Goal: Task Accomplishment & Management: Use online tool/utility

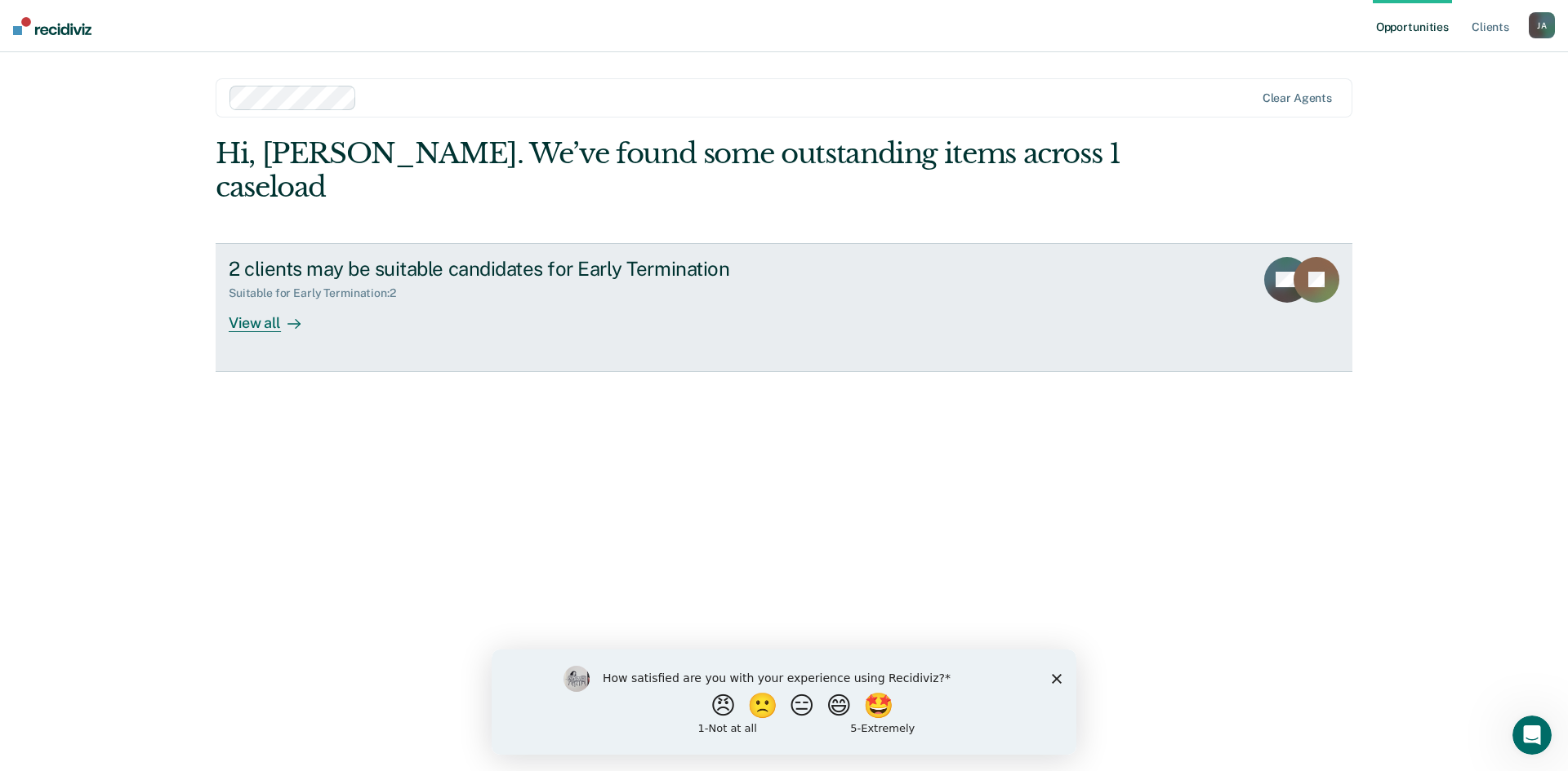
click at [264, 300] on div "View all" at bounding box center [274, 315] width 92 height 31
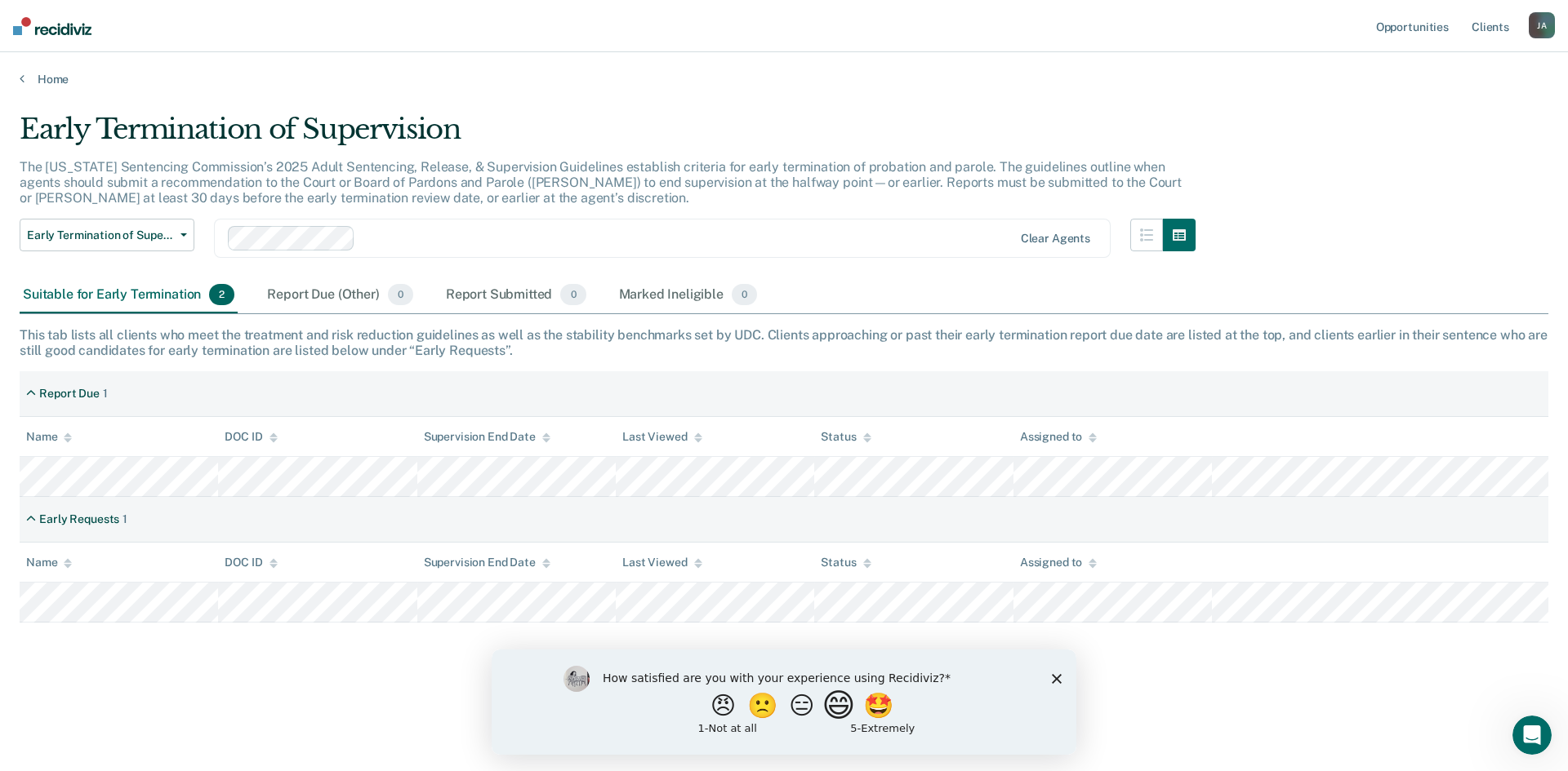
click at [841, 708] on button "😄" at bounding box center [841, 705] width 39 height 32
click at [844, 721] on input "Enter text..." at bounding box center [770, 716] width 334 height 32
type input "It helps with showing who is ready for actions to be taken"
click at [954, 712] on icon "Submit your response" at bounding box center [949, 716] width 13 height 13
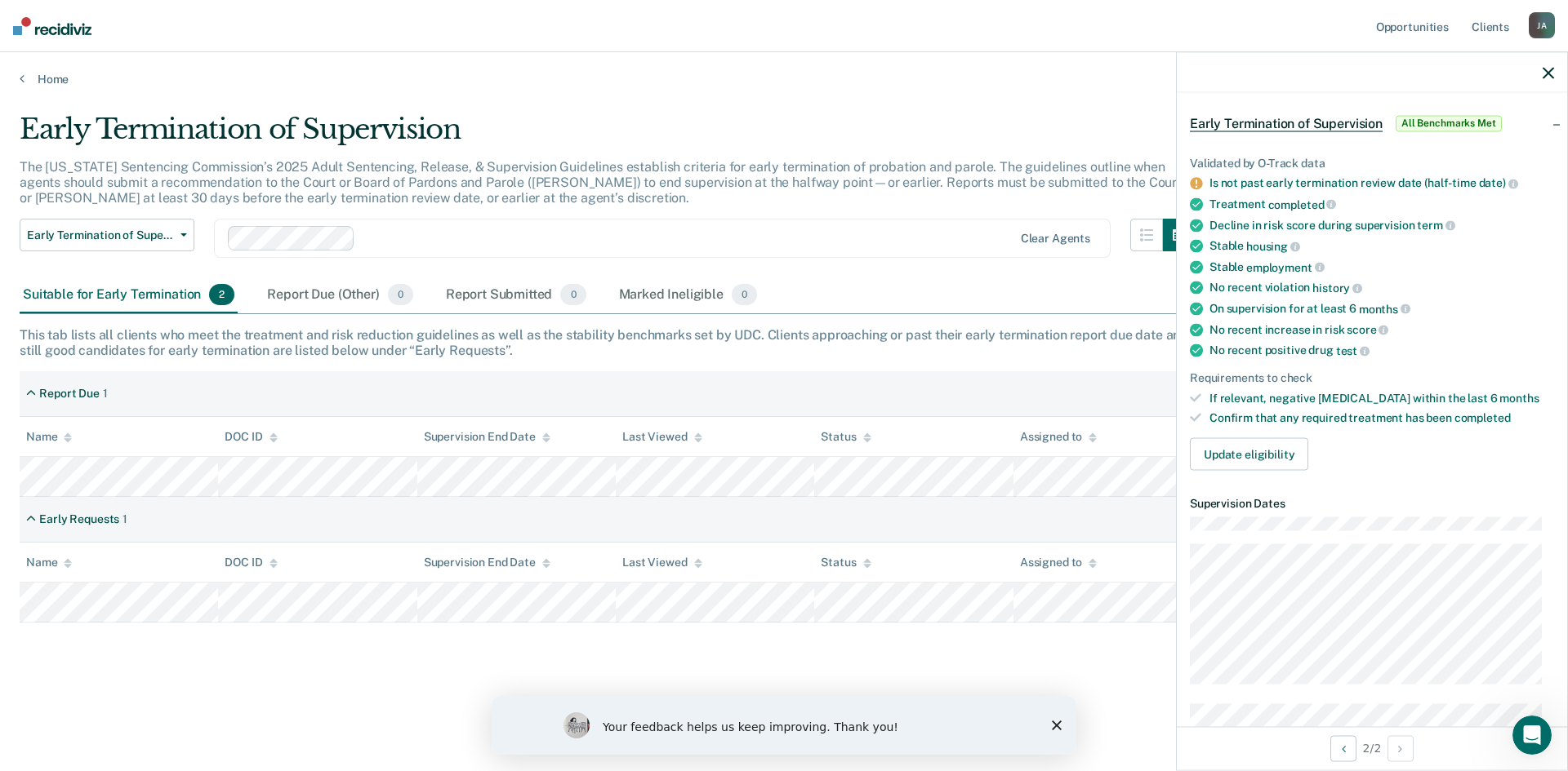
scroll to position [164, 0]
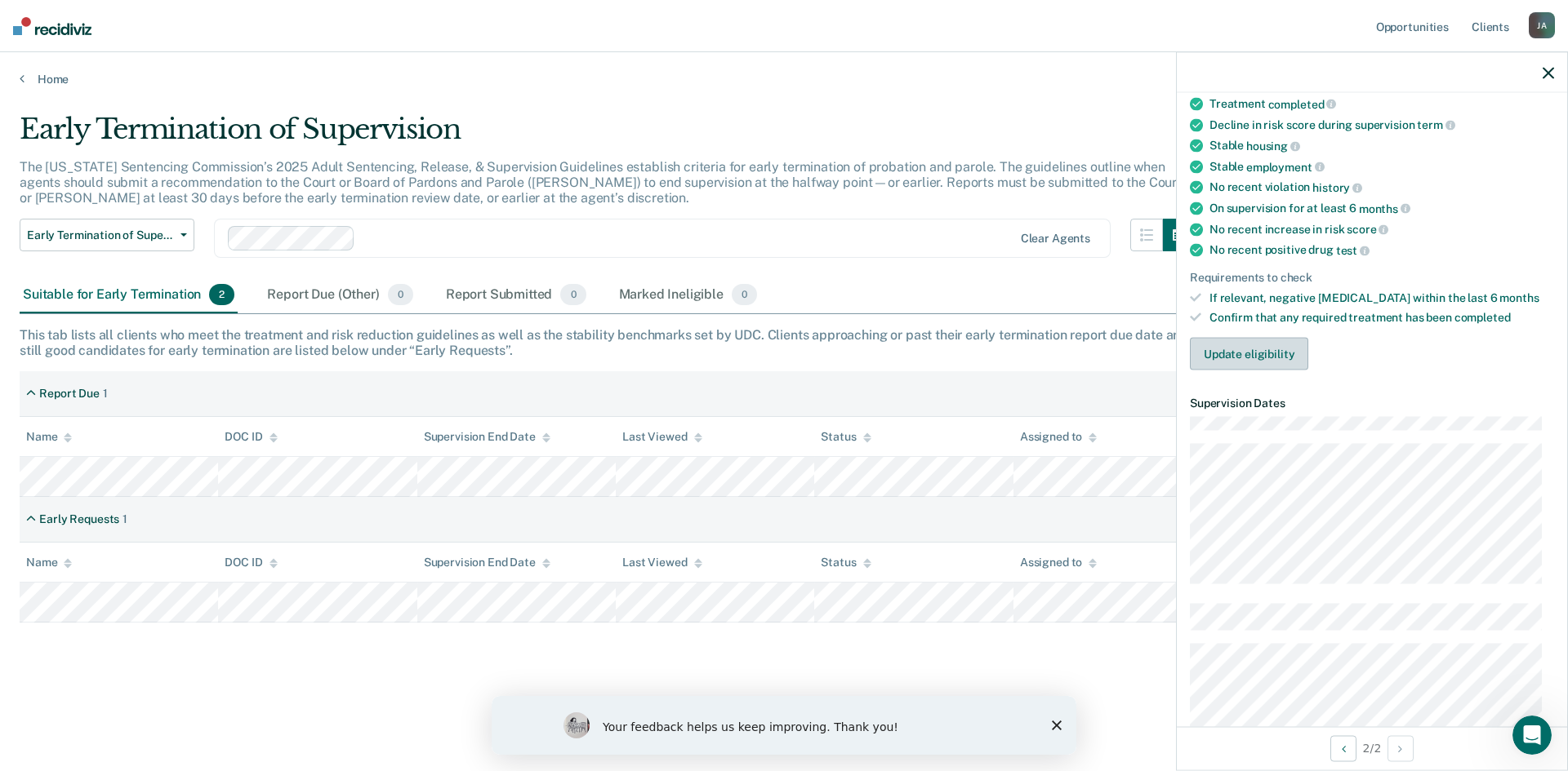
click at [1273, 354] on button "Update eligibility" at bounding box center [1249, 354] width 119 height 32
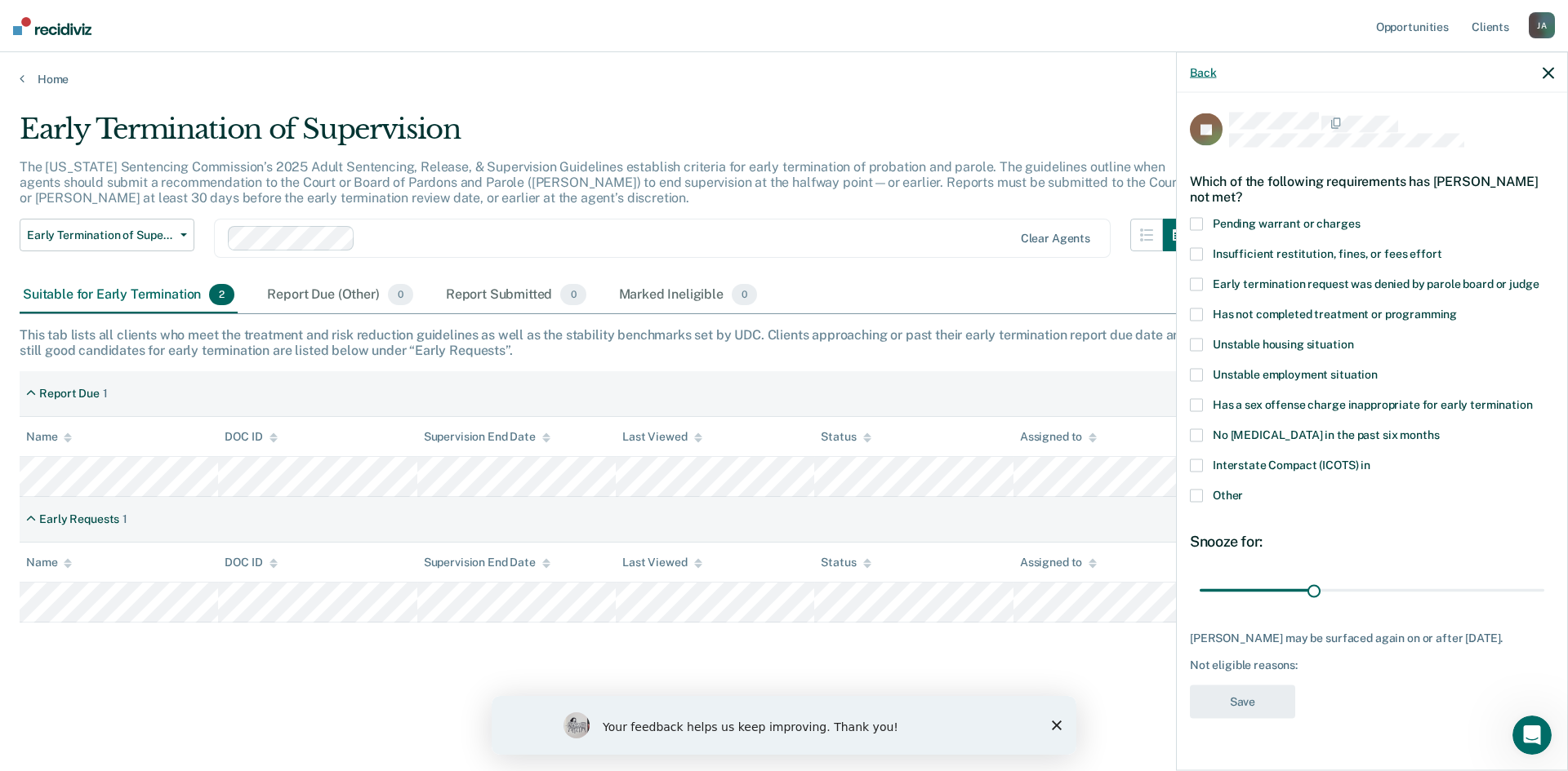
click at [1207, 75] on button "Back" at bounding box center [1202, 72] width 26 height 13
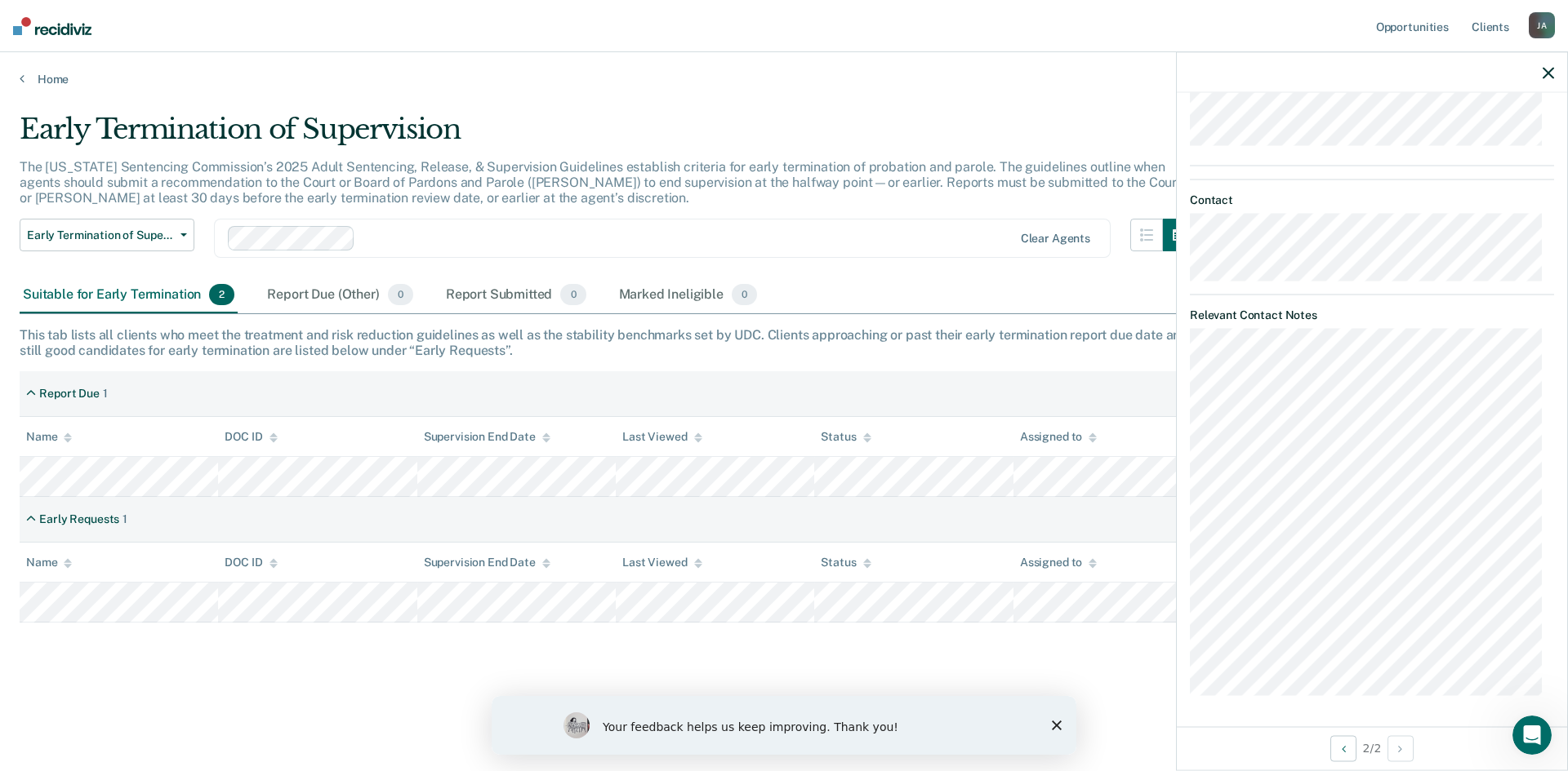
scroll to position [442, 0]
click at [1349, 745] on button "Previous Opportunity" at bounding box center [1342, 748] width 26 height 26
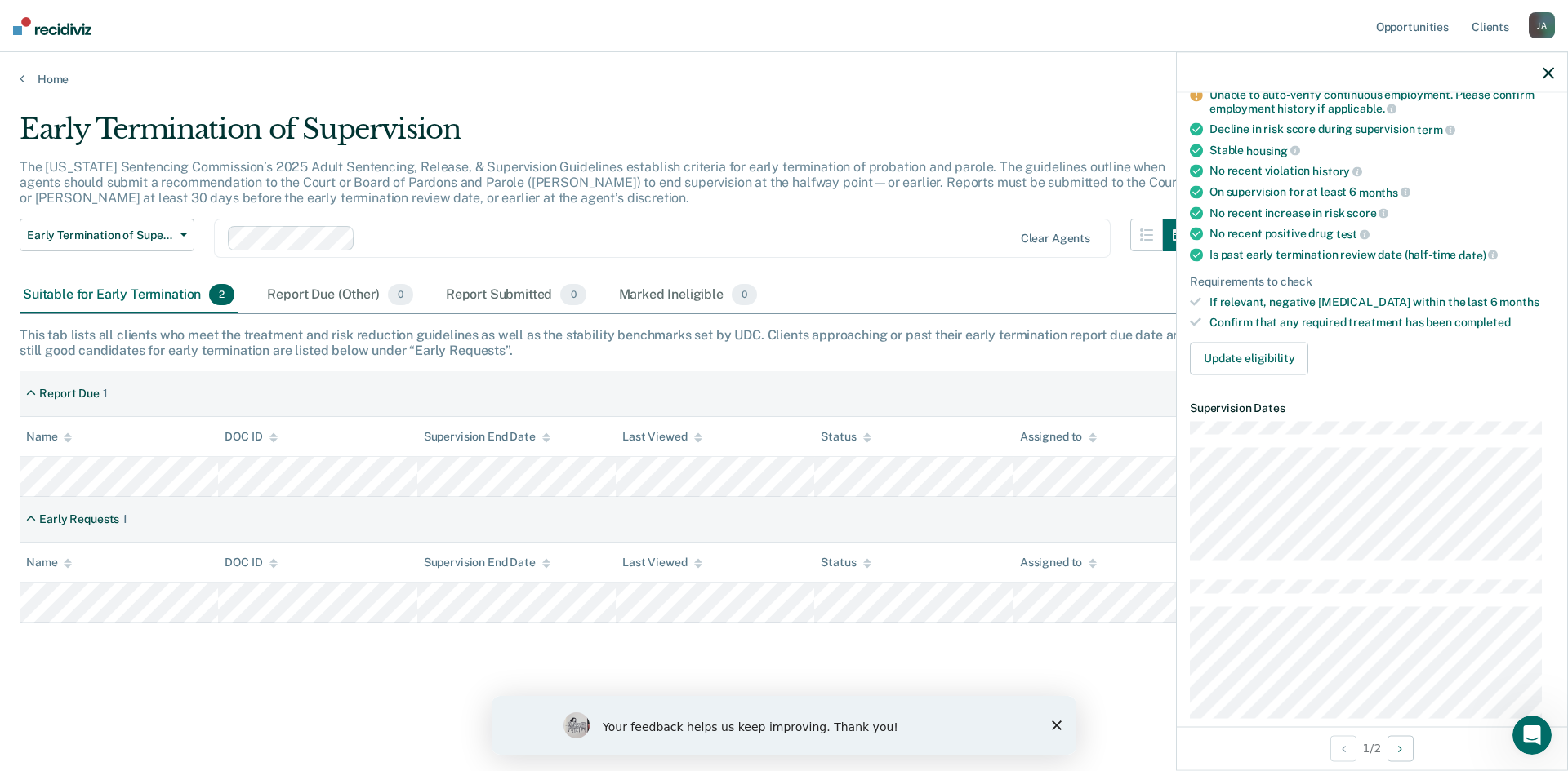
scroll to position [326, 0]
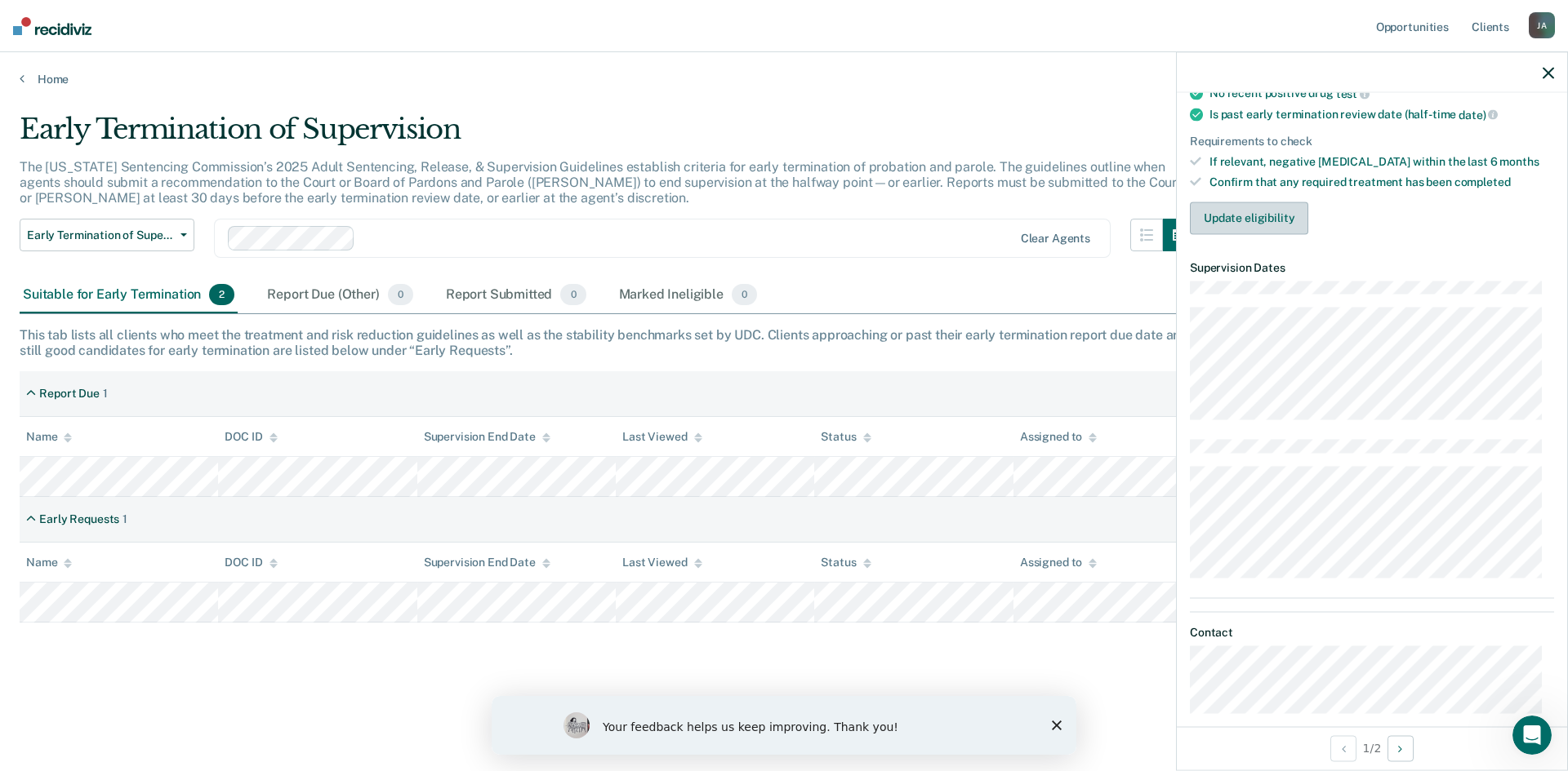
click at [1219, 223] on button "Update eligibility" at bounding box center [1249, 217] width 119 height 32
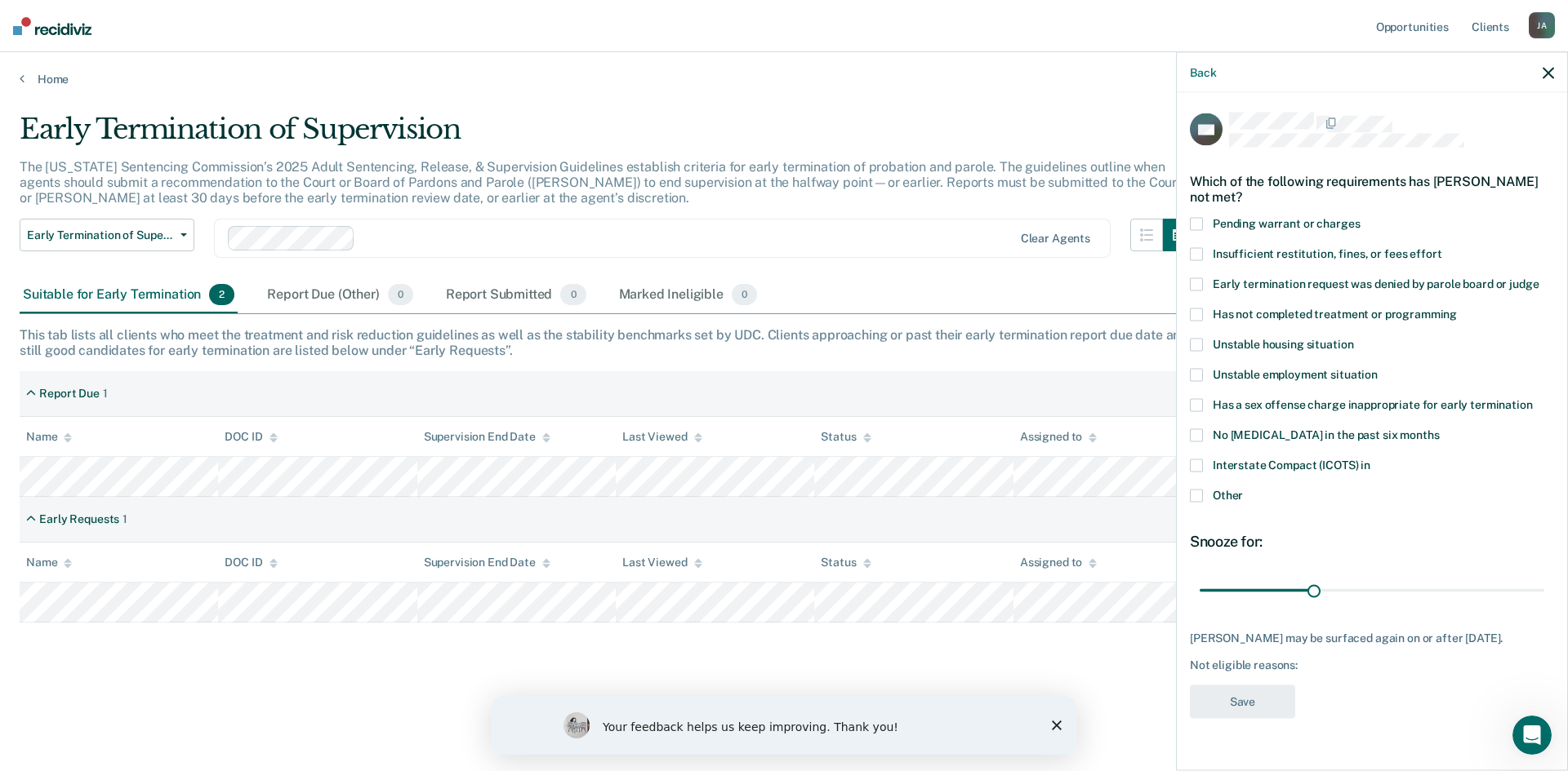
click at [1200, 315] on span at bounding box center [1196, 314] width 13 height 13
click at [1457, 307] on input "Has not completed treatment or programming" at bounding box center [1457, 307] width 0 height 0
click at [1198, 368] on span at bounding box center [1196, 375] width 13 height 13
click at [1377, 368] on input "Unstable employment situation" at bounding box center [1377, 368] width 0 height 0
drag, startPoint x: 1314, startPoint y: 590, endPoint x: 1258, endPoint y: 603, distance: 57.5
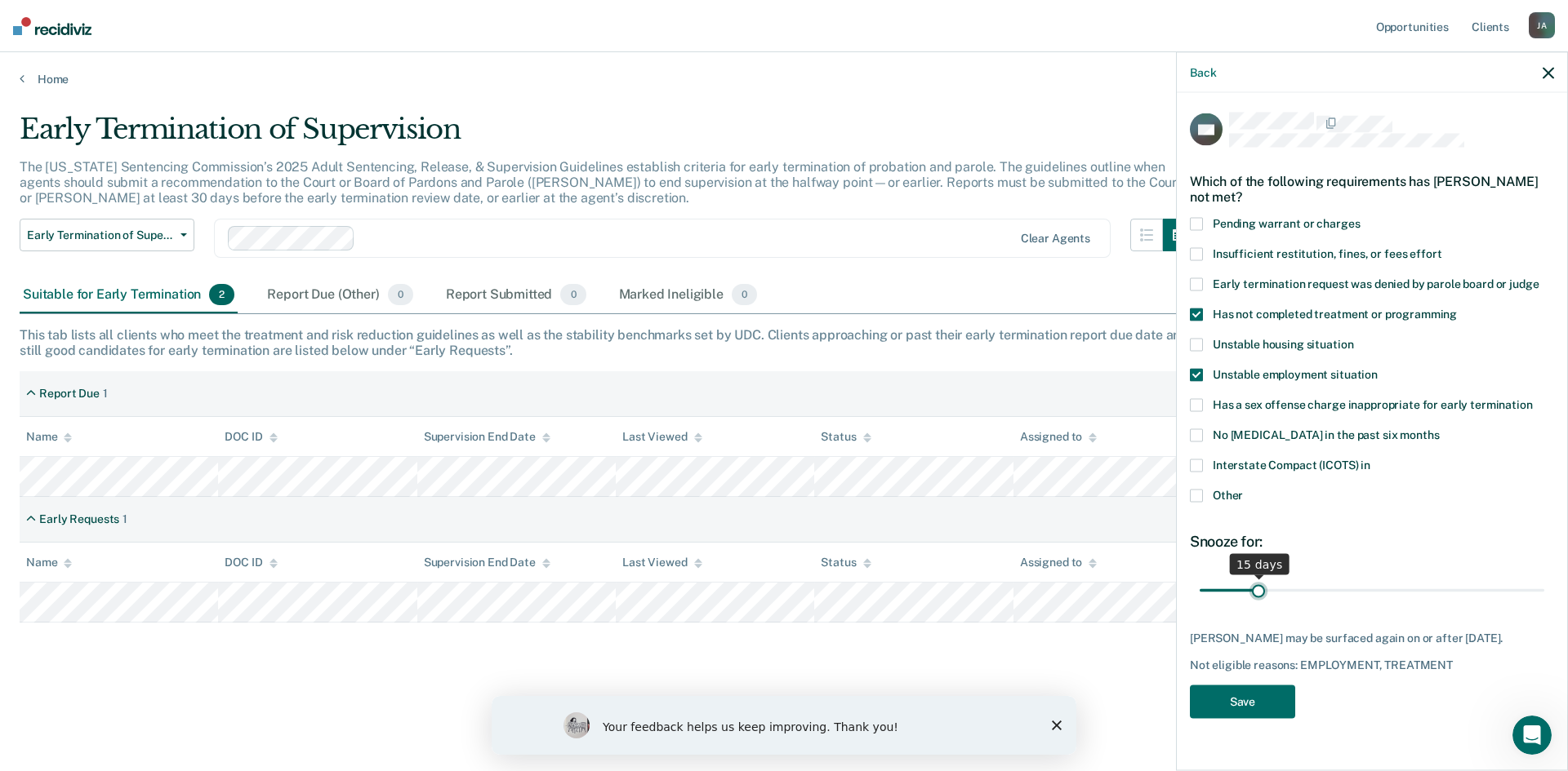
click at [1258, 603] on input "range" at bounding box center [1371, 590] width 344 height 29
drag, startPoint x: 1258, startPoint y: 591, endPoint x: 1249, endPoint y: 595, distance: 9.8
type input "13"
click at [1249, 595] on input "range" at bounding box center [1371, 590] width 344 height 29
click at [1255, 697] on button "Save" at bounding box center [1242, 701] width 105 height 33
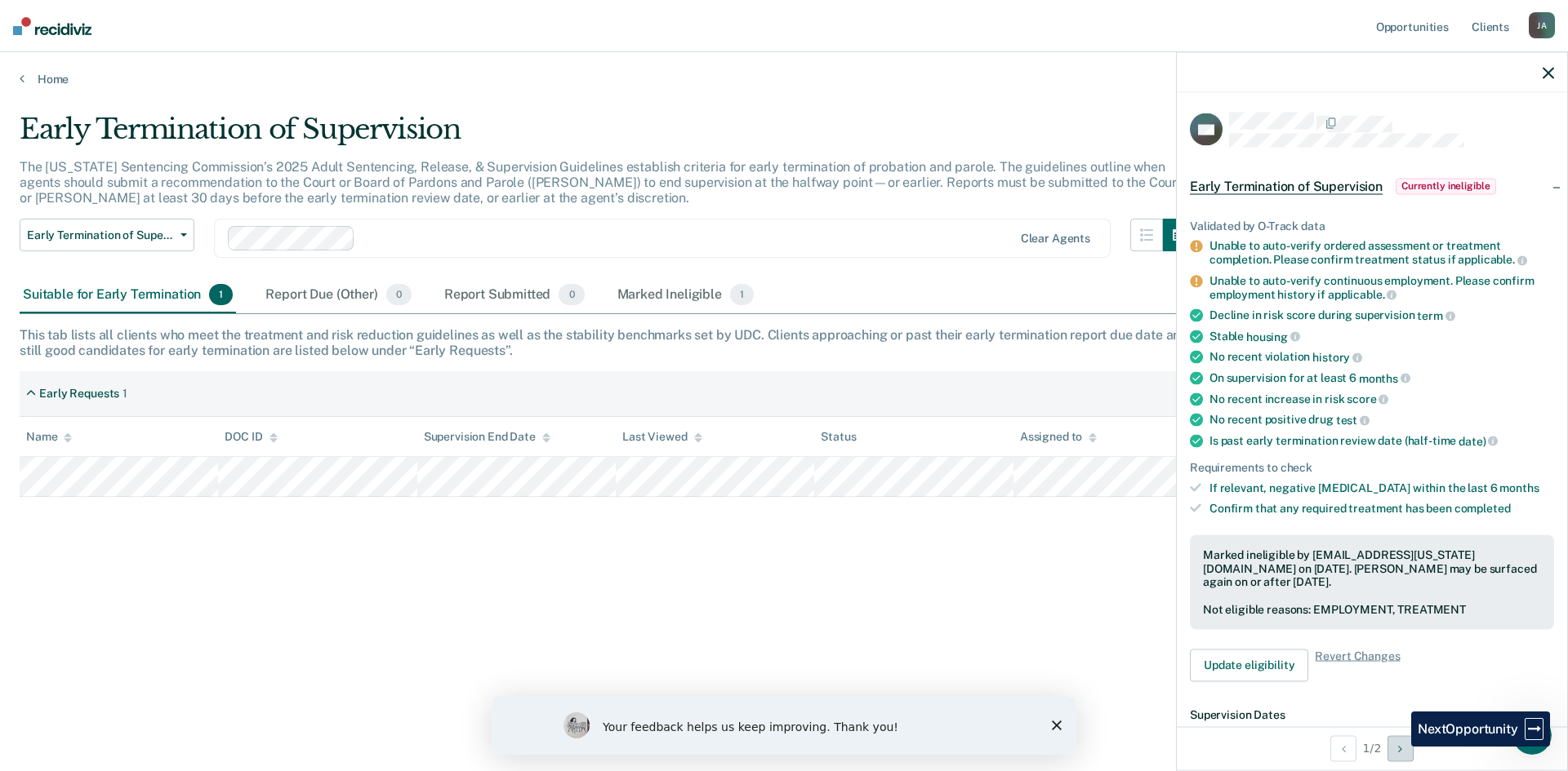
click at [1399, 747] on button "Next Opportunity" at bounding box center [1400, 748] width 26 height 26
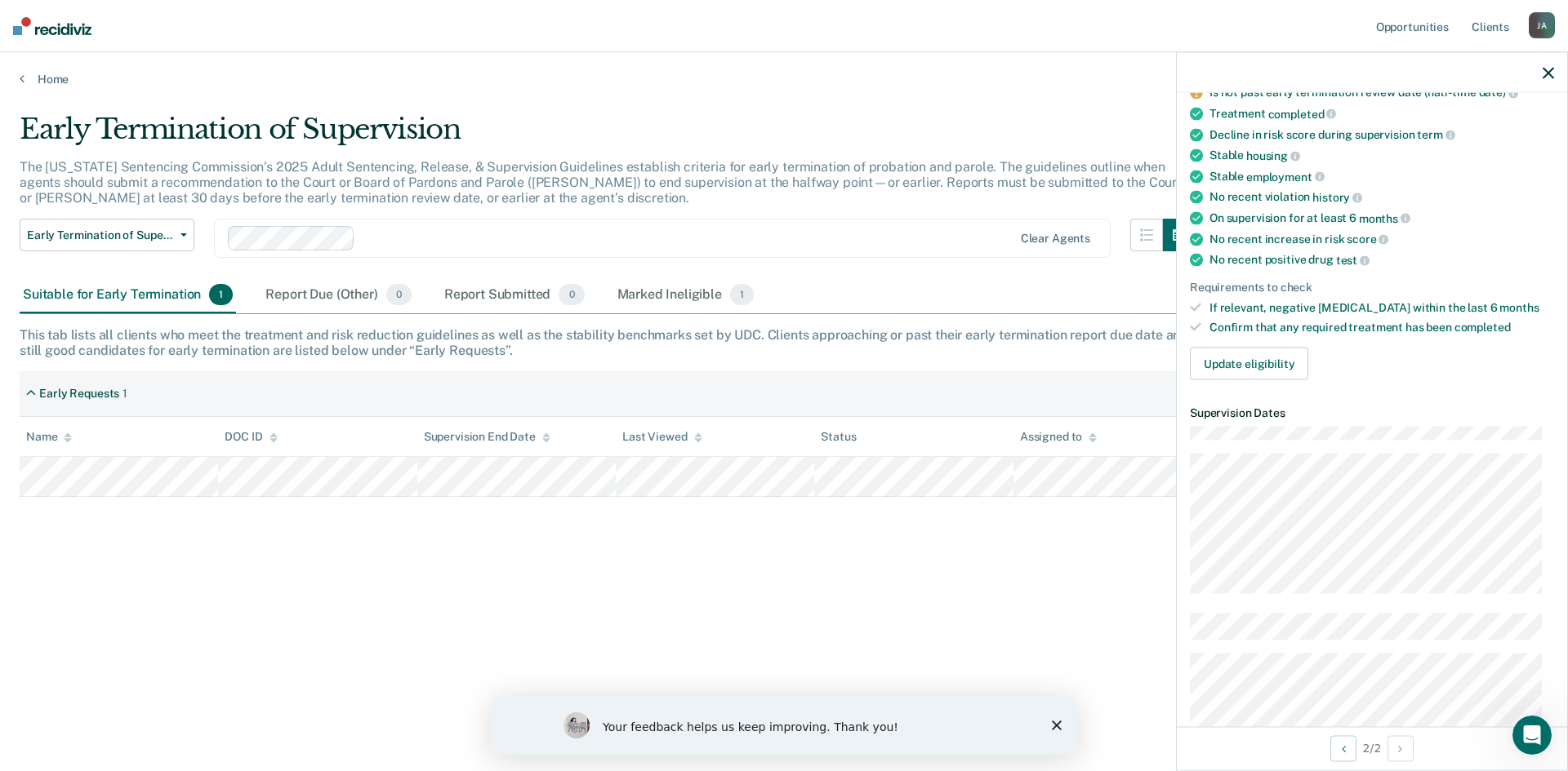
scroll to position [116, 0]
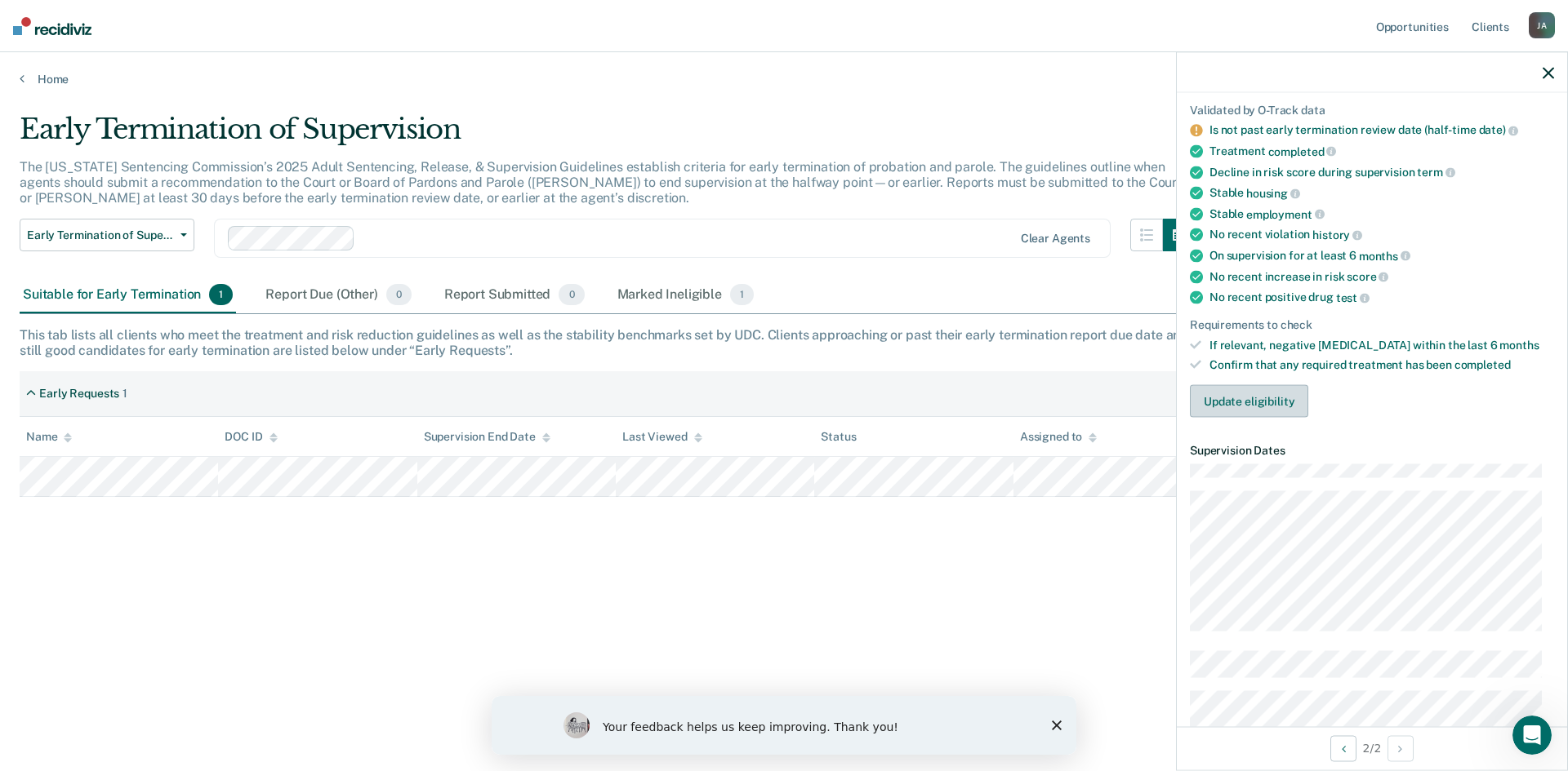
click at [1261, 395] on button "Update eligibility" at bounding box center [1249, 402] width 119 height 32
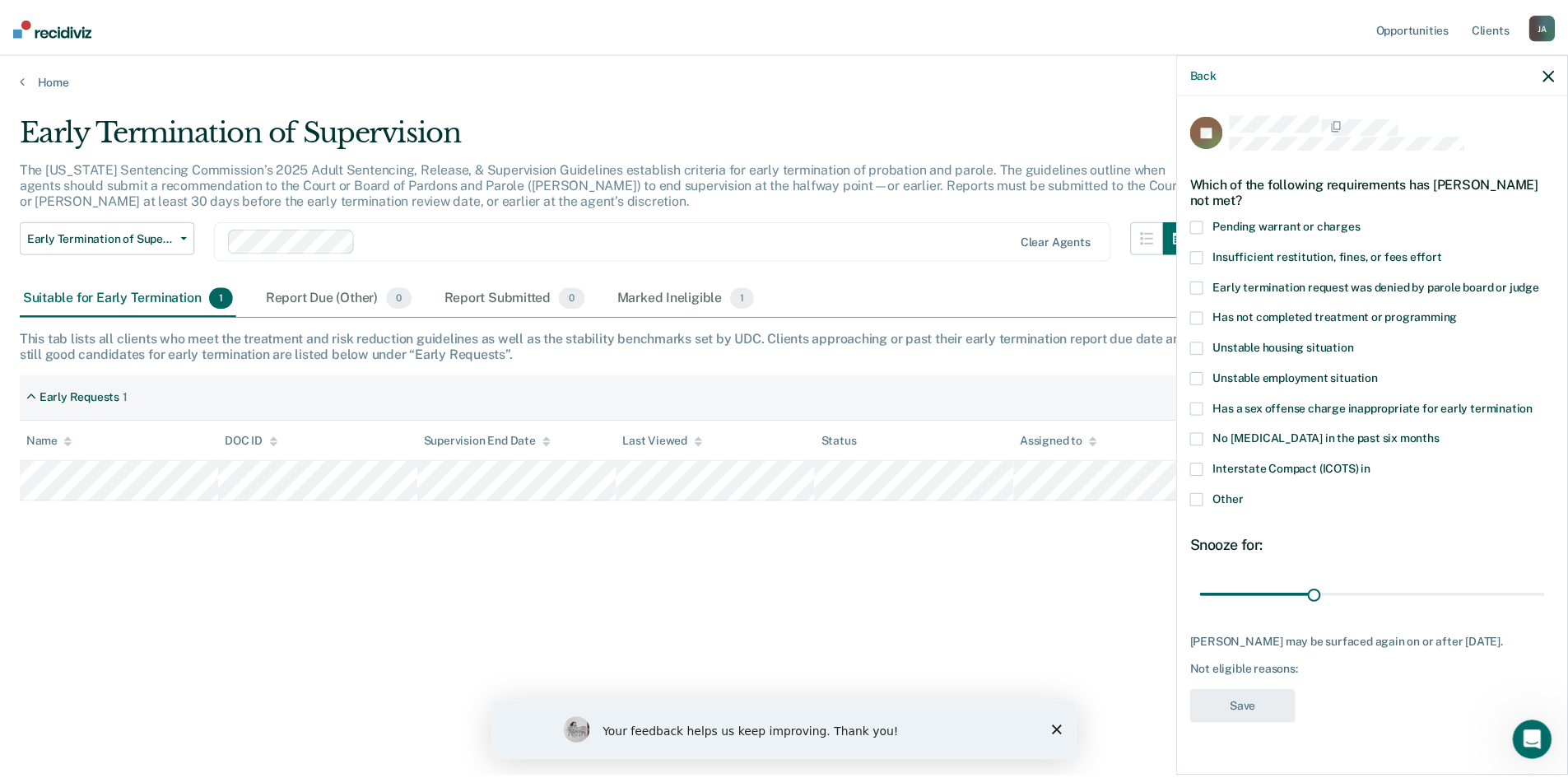
scroll to position [0, 0]
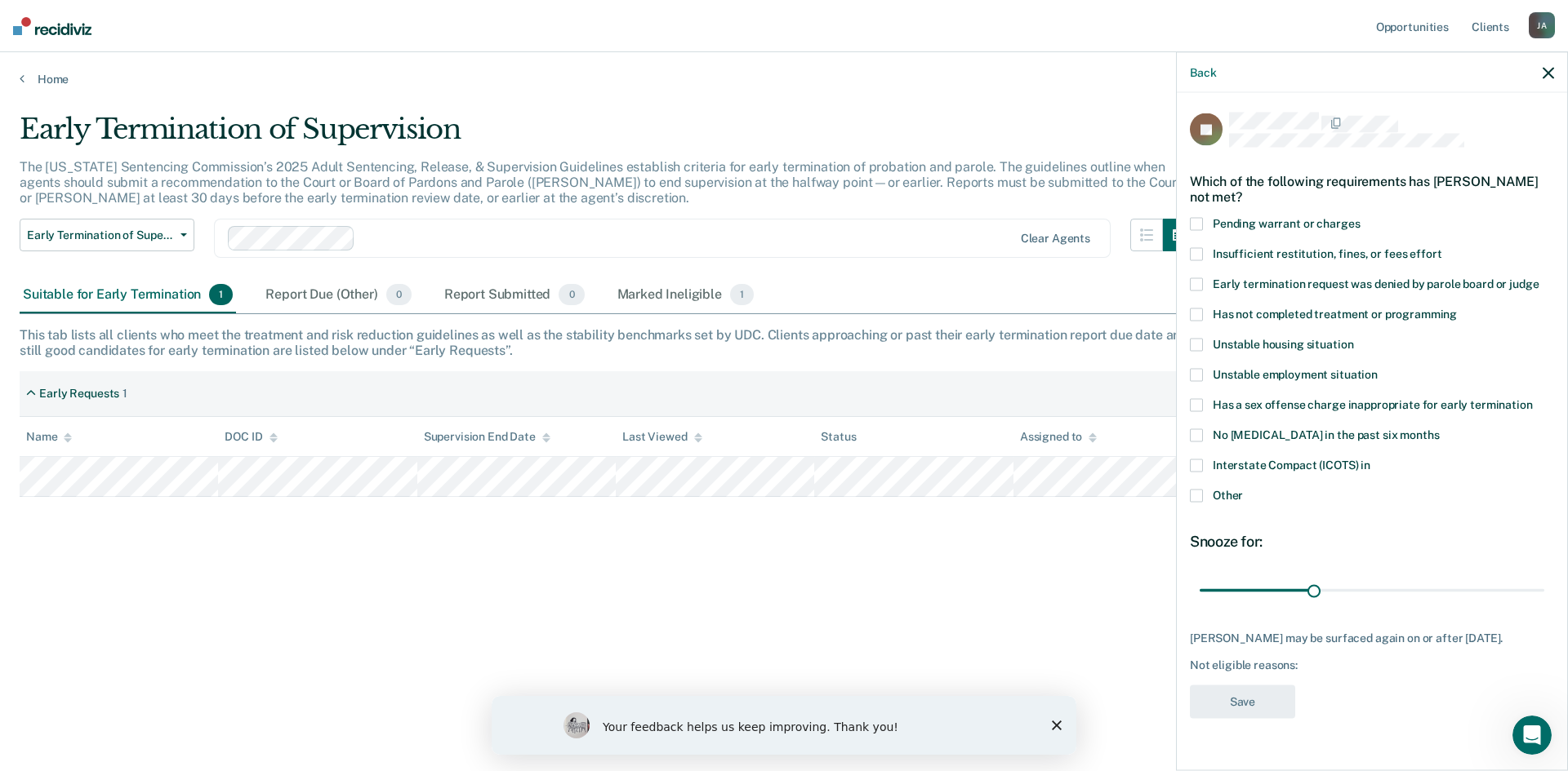
click at [1201, 222] on span at bounding box center [1196, 224] width 13 height 13
click at [1359, 217] on input "Pending warrant or charges" at bounding box center [1359, 217] width 0 height 0
drag, startPoint x: 1314, startPoint y: 587, endPoint x: 1280, endPoint y: 587, distance: 34.0
type input "21"
click at [1280, 587] on input "range" at bounding box center [1371, 590] width 344 height 29
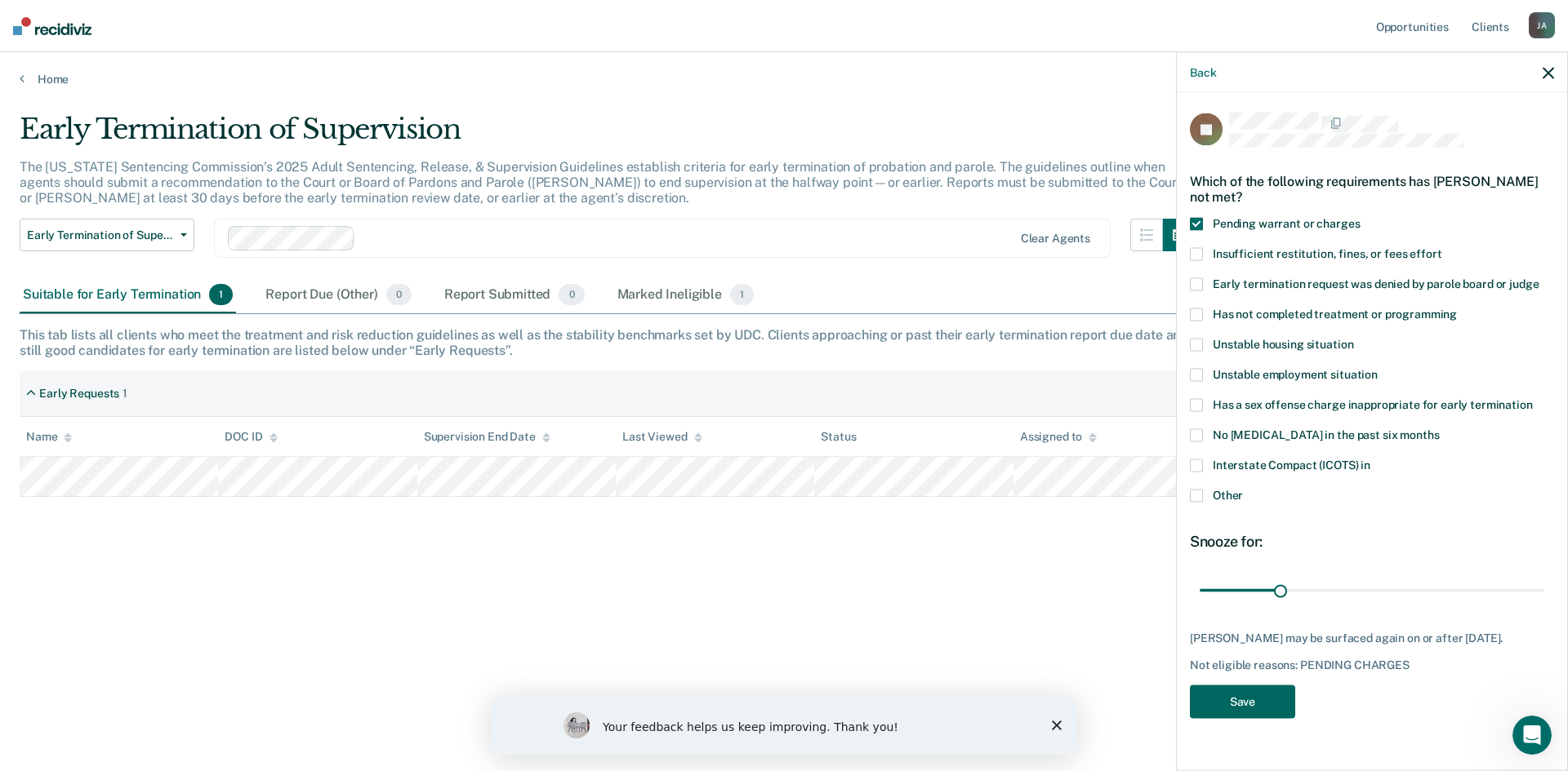
click at [1259, 697] on button "Save" at bounding box center [1242, 701] width 105 height 33
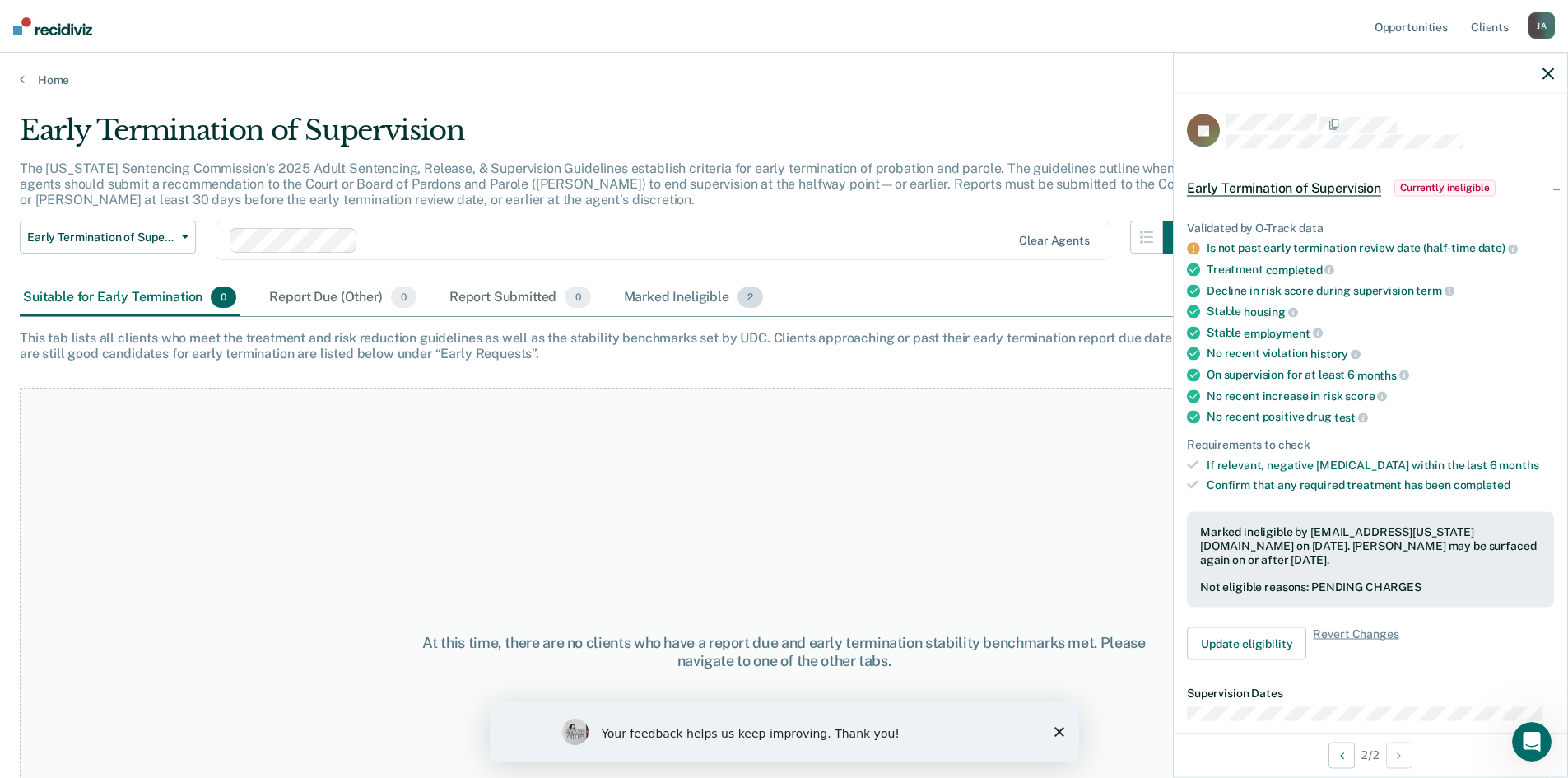
click at [664, 298] on div "Marked Ineligible 2" at bounding box center [694, 298] width 147 height 36
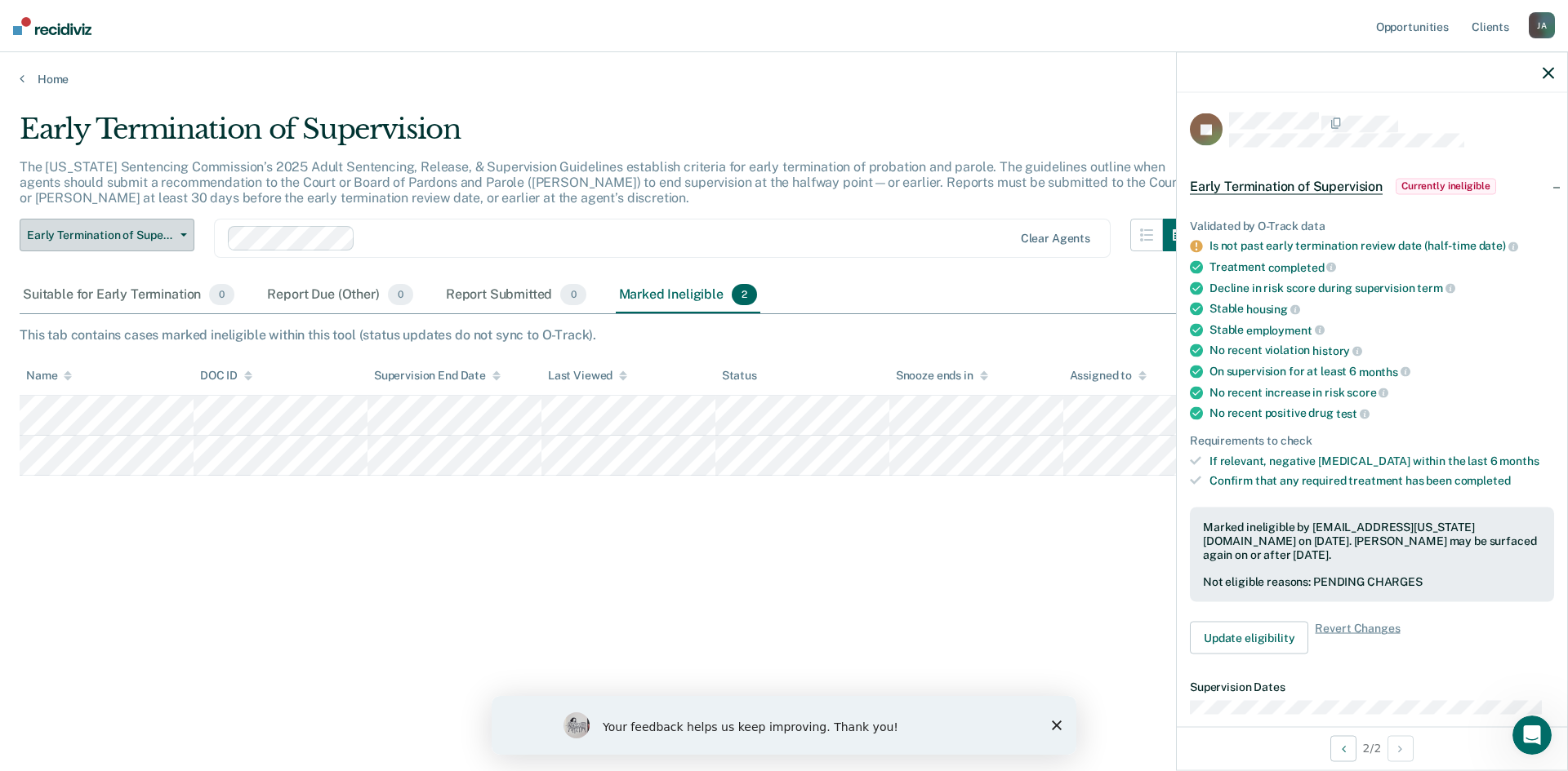
click at [190, 238] on button "Early Termination of Supervision" at bounding box center [107, 235] width 174 height 32
